Goal: Find specific page/section: Find specific page/section

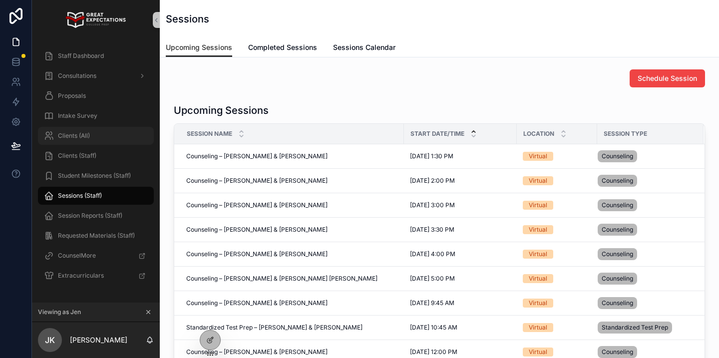
click at [104, 132] on div "Clients (All)" at bounding box center [96, 136] width 104 height 16
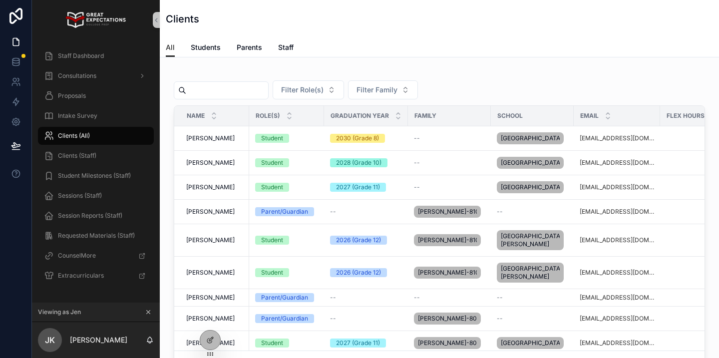
click at [212, 90] on input "scrollable content" at bounding box center [227, 90] width 82 height 14
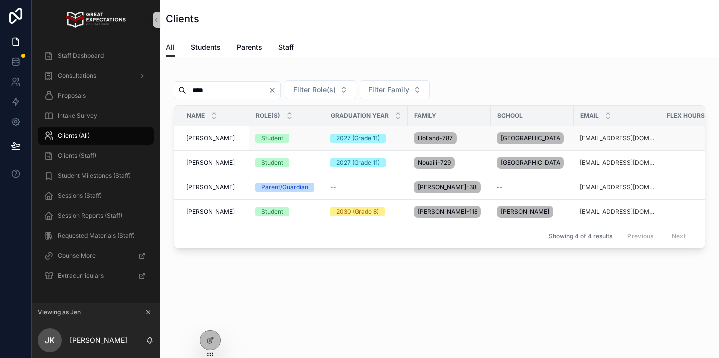
type input "****"
click at [227, 140] on span "[PERSON_NAME]" at bounding box center [210, 138] width 48 height 8
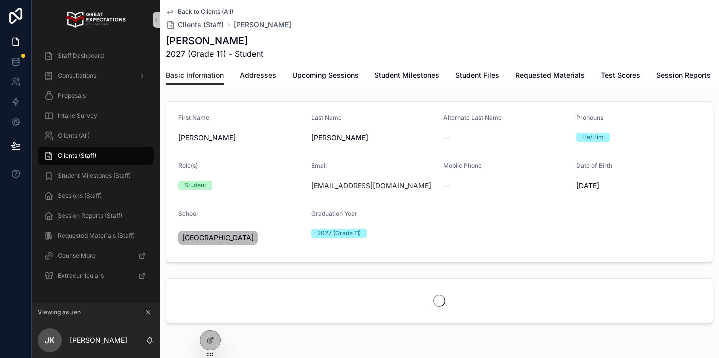
click at [264, 84] on link "Addresses" at bounding box center [258, 76] width 36 height 20
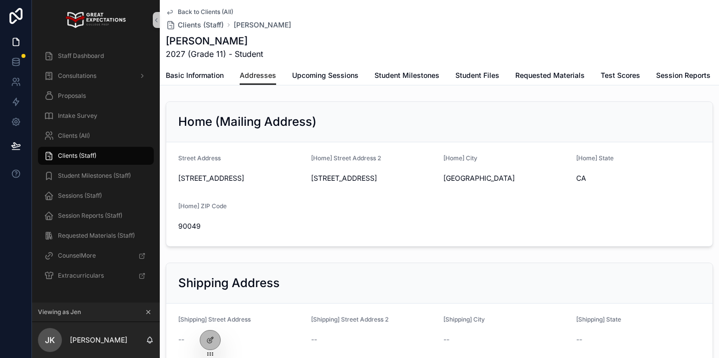
scroll to position [55, 0]
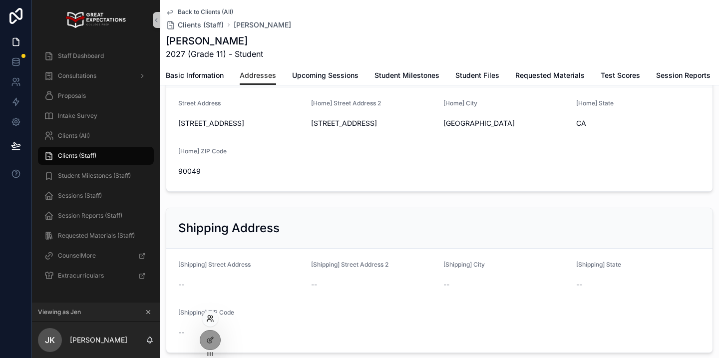
click at [208, 320] on icon at bounding box center [209, 321] width 4 height 2
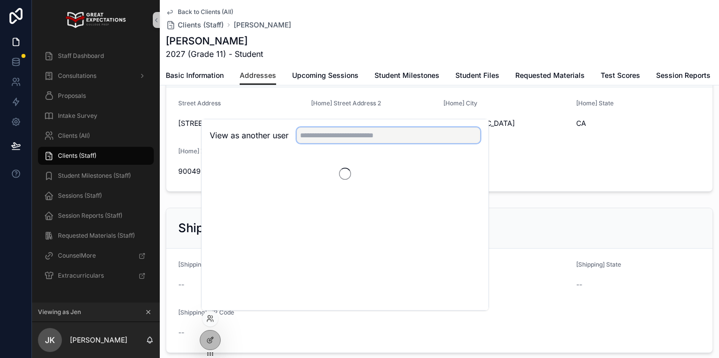
click at [323, 139] on input "text" at bounding box center [389, 135] width 184 height 16
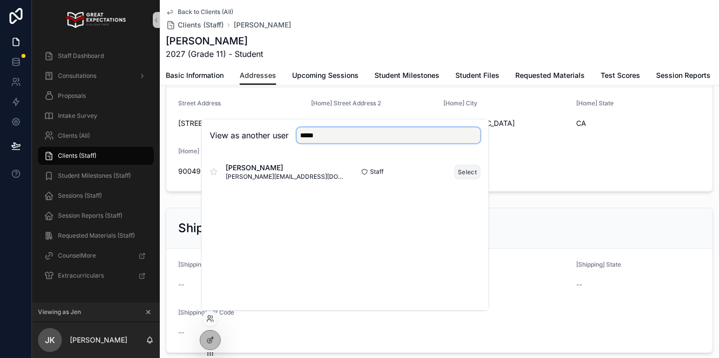
type input "*****"
click at [457, 170] on button "Select" at bounding box center [467, 172] width 26 height 14
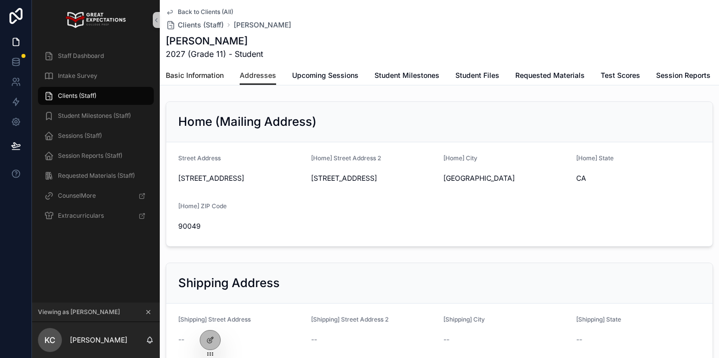
click at [183, 81] on link "Basic Information" at bounding box center [195, 76] width 58 height 20
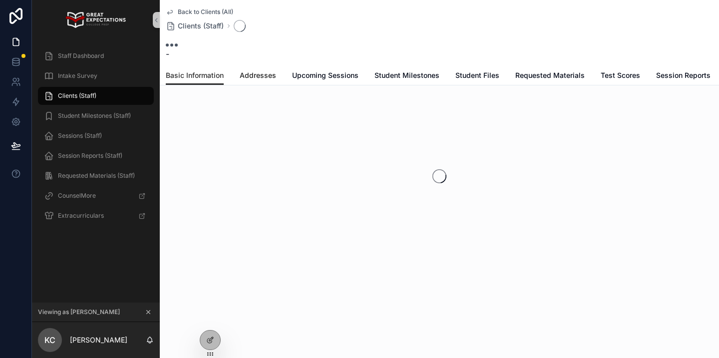
click at [250, 77] on span "Addresses" at bounding box center [258, 75] width 36 height 10
